Goal: Find specific page/section: Find specific page/section

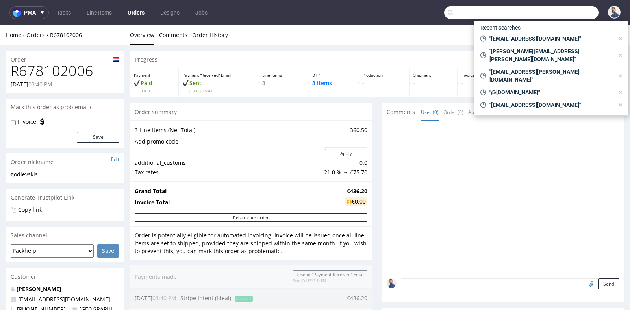
scroll to position [301, 0]
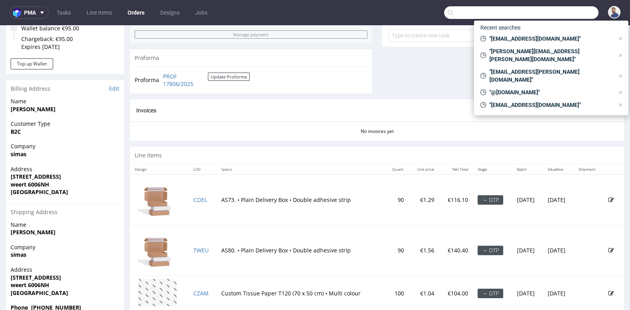
click at [557, 9] on input "text" at bounding box center [521, 12] width 154 height 13
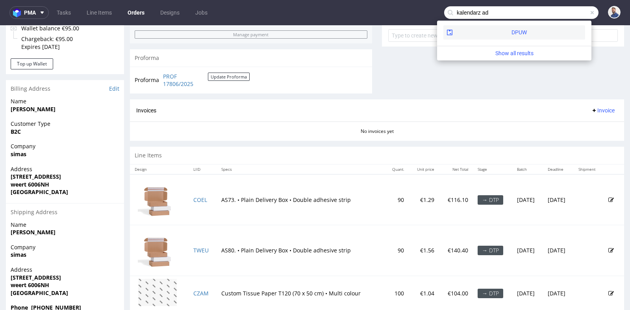
type input "kalendarz ad"
click at [549, 31] on div "DPUW" at bounding box center [515, 32] width 142 height 14
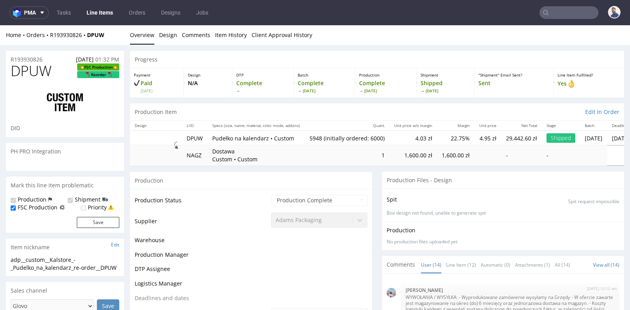
scroll to position [388, 0]
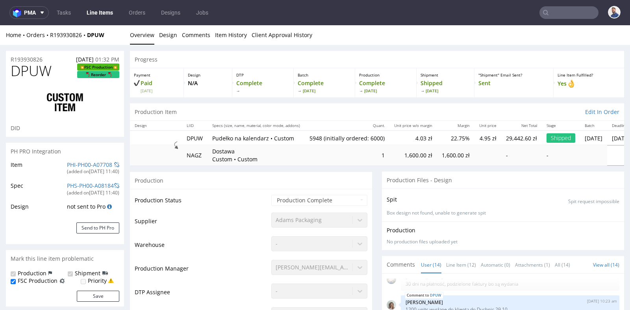
type input "5948"
click at [368, 163] on td "1" at bounding box center [347, 155] width 85 height 20
click at [555, 14] on input "text" at bounding box center [569, 12] width 59 height 13
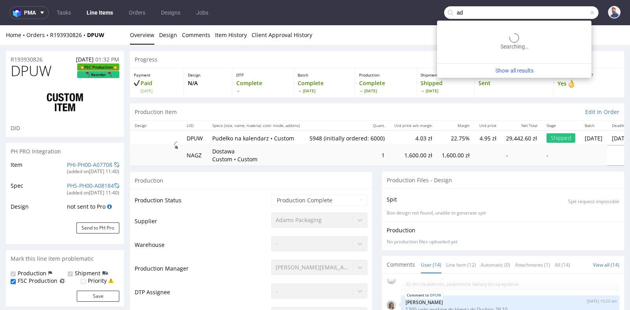
type input "a"
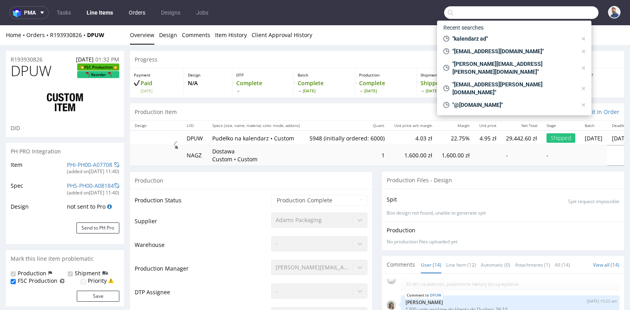
click at [138, 12] on link "Orders" at bounding box center [137, 12] width 26 height 13
